Goal: Transaction & Acquisition: Book appointment/travel/reservation

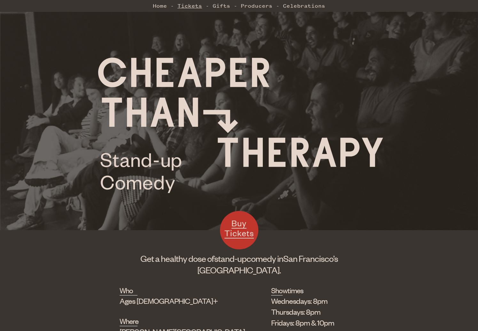
click at [188, 6] on link "Tickets" at bounding box center [189, 5] width 25 height 13
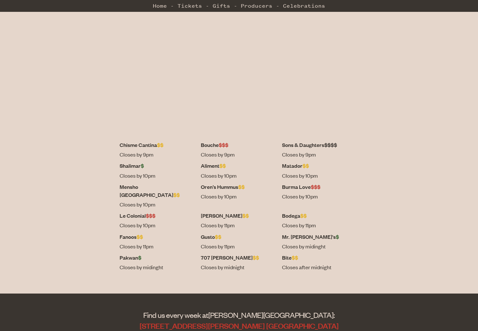
scroll to position [160, 0]
